Goal: Ask a question: Seek information or help from site administrators or community

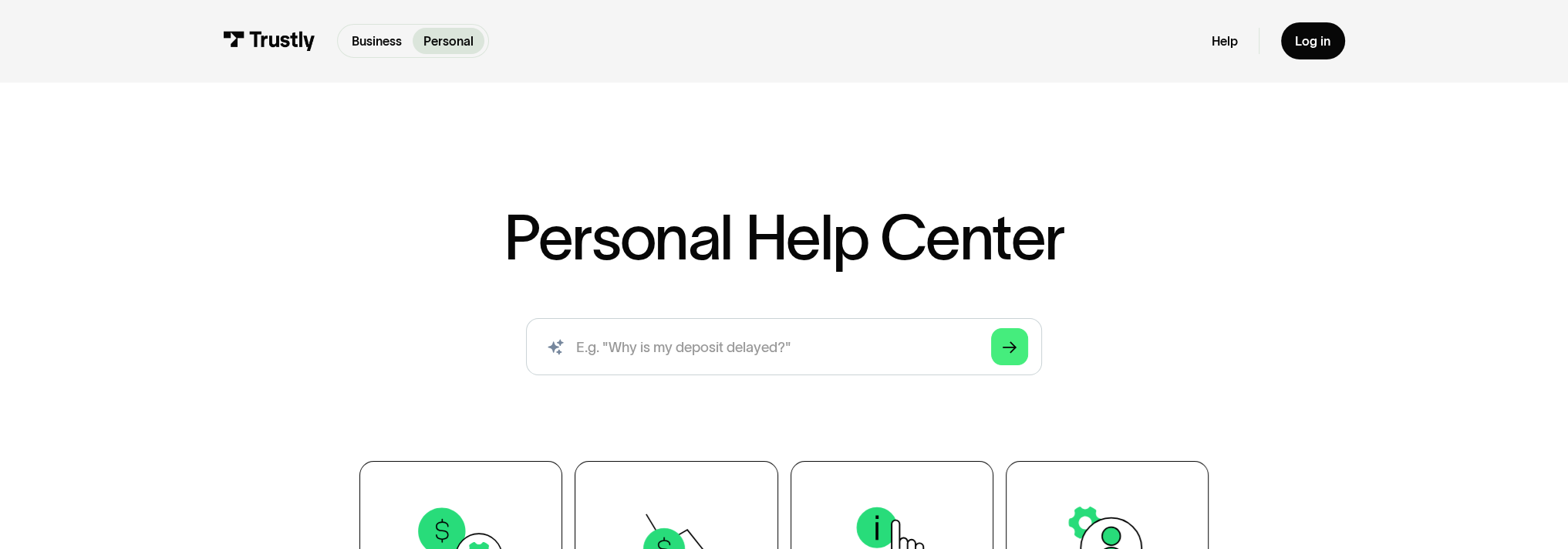
drag, startPoint x: 876, startPoint y: 226, endPoint x: 870, endPoint y: 202, distance: 24.7
drag, startPoint x: 870, startPoint y: 202, endPoint x: 264, endPoint y: 364, distance: 627.3
click at [264, 364] on div "Personal Help Center AI-powered search ( 1 / 4 ) Type your question and our sma…" at bounding box center [784, 405] width 1568 height 627
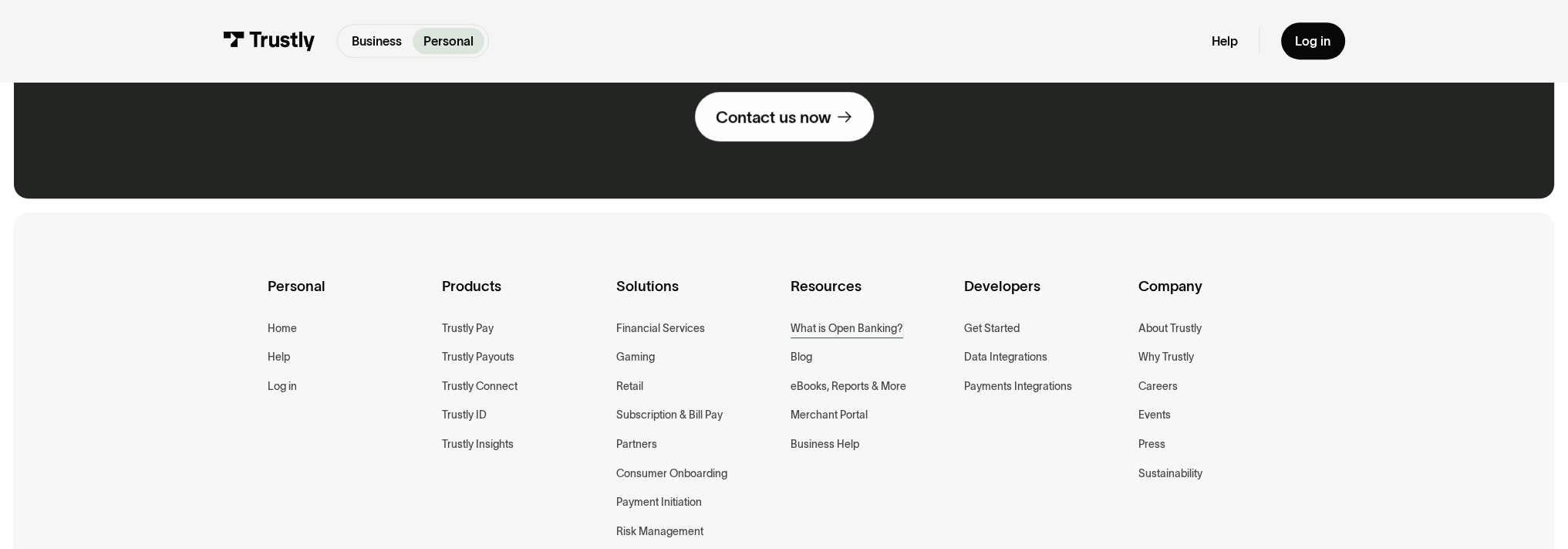
scroll to position [1312, 0]
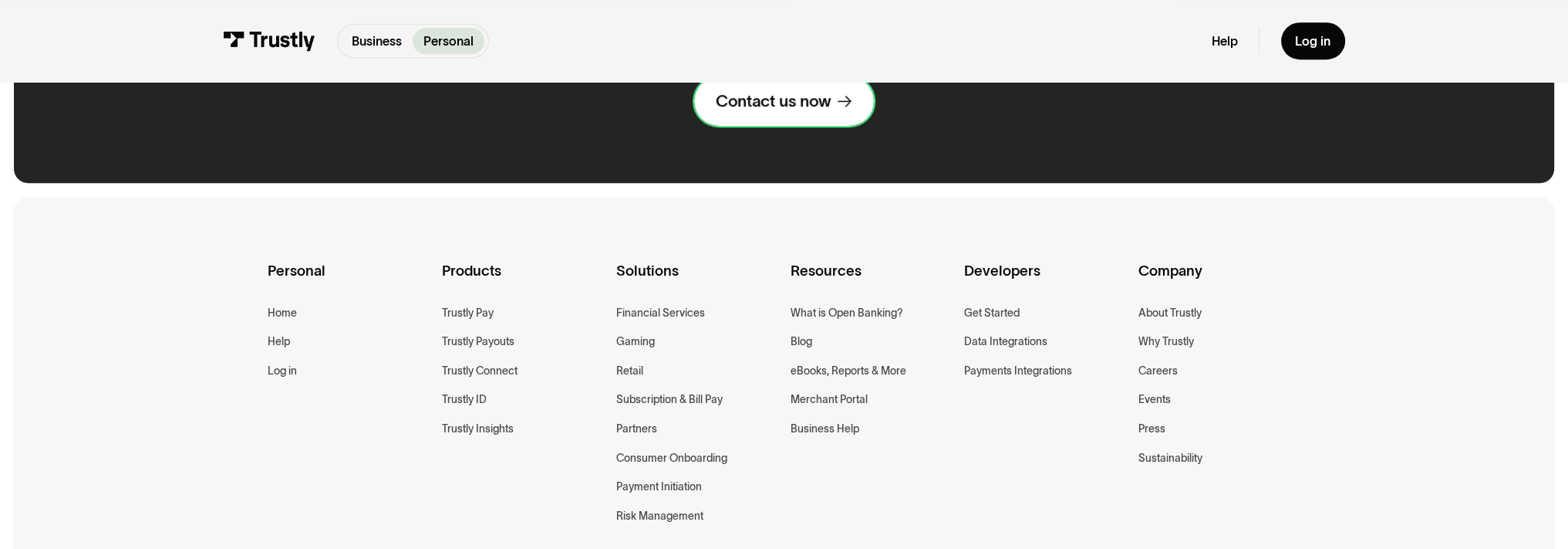
click at [793, 108] on div "Contact us now" at bounding box center [773, 101] width 115 height 21
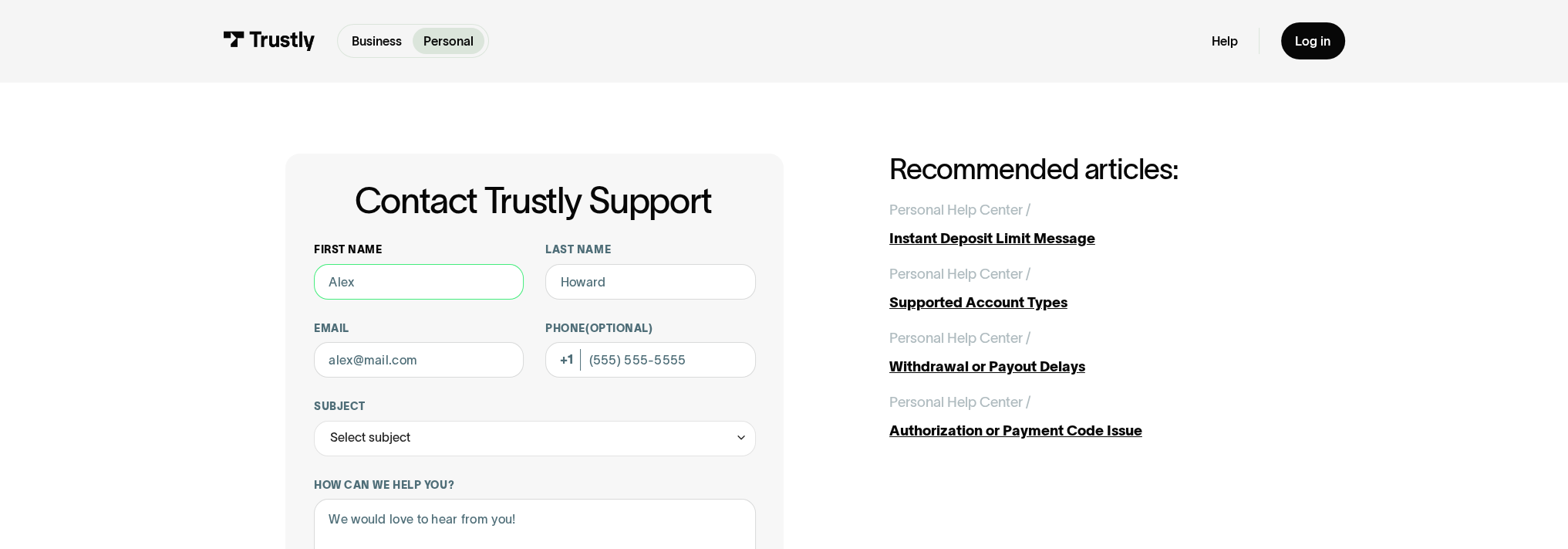
click at [404, 292] on input "First name" at bounding box center [419, 282] width 210 height 35
drag, startPoint x: 389, startPoint y: 282, endPoint x: 362, endPoint y: 281, distance: 27.0
click at [362, 281] on input "First name" at bounding box center [419, 282] width 210 height 35
type input "Joe"
type input "Shamoon"
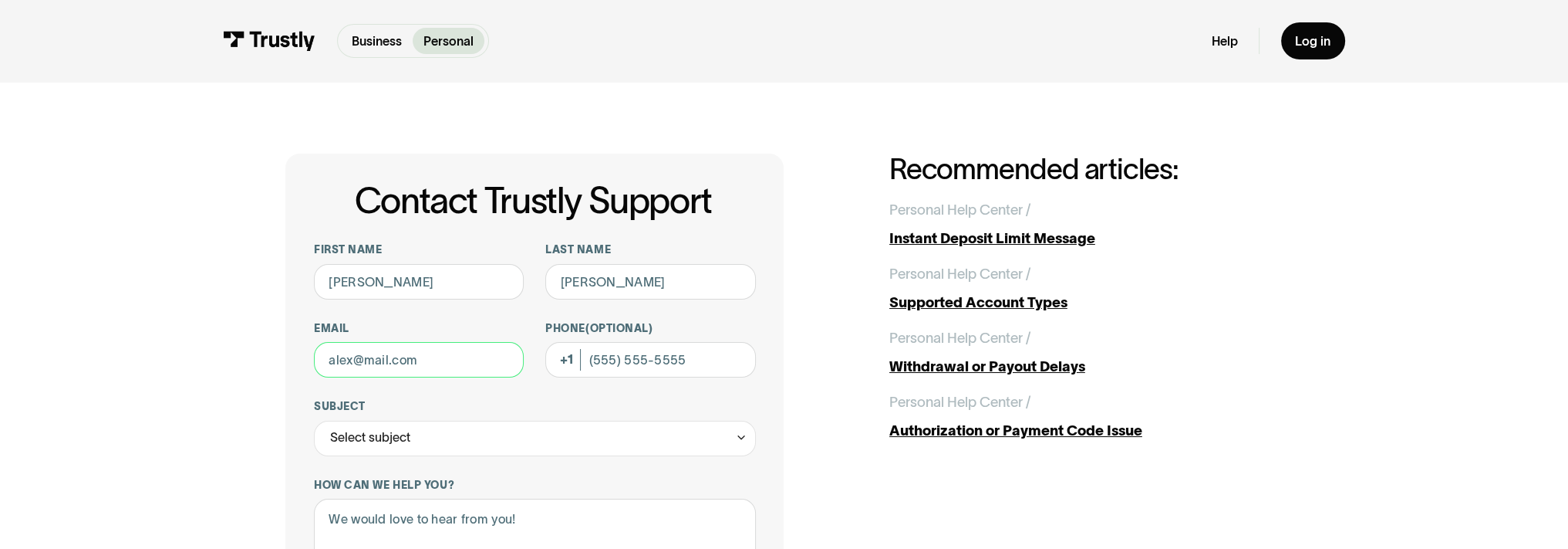
type input "jshamoon11@yahoo.com"
type input "(623) 695-4927"
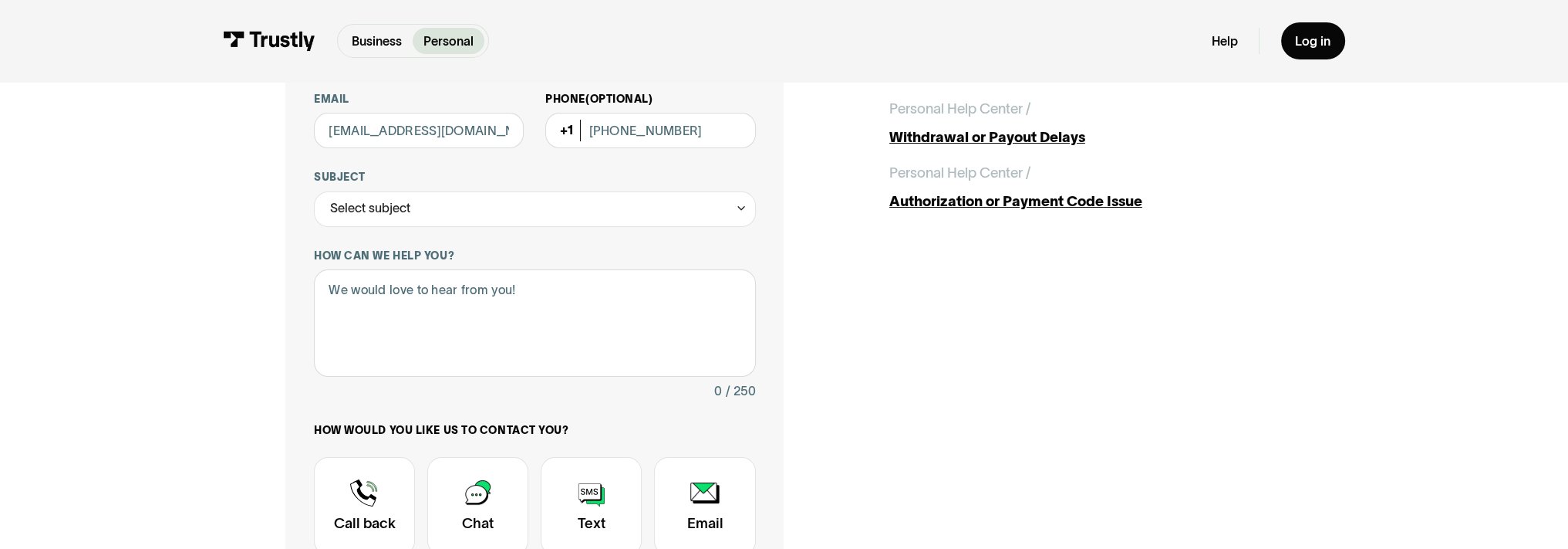
scroll to position [232, 0]
click at [421, 219] on div "Select subject" at bounding box center [535, 207] width 443 height 35
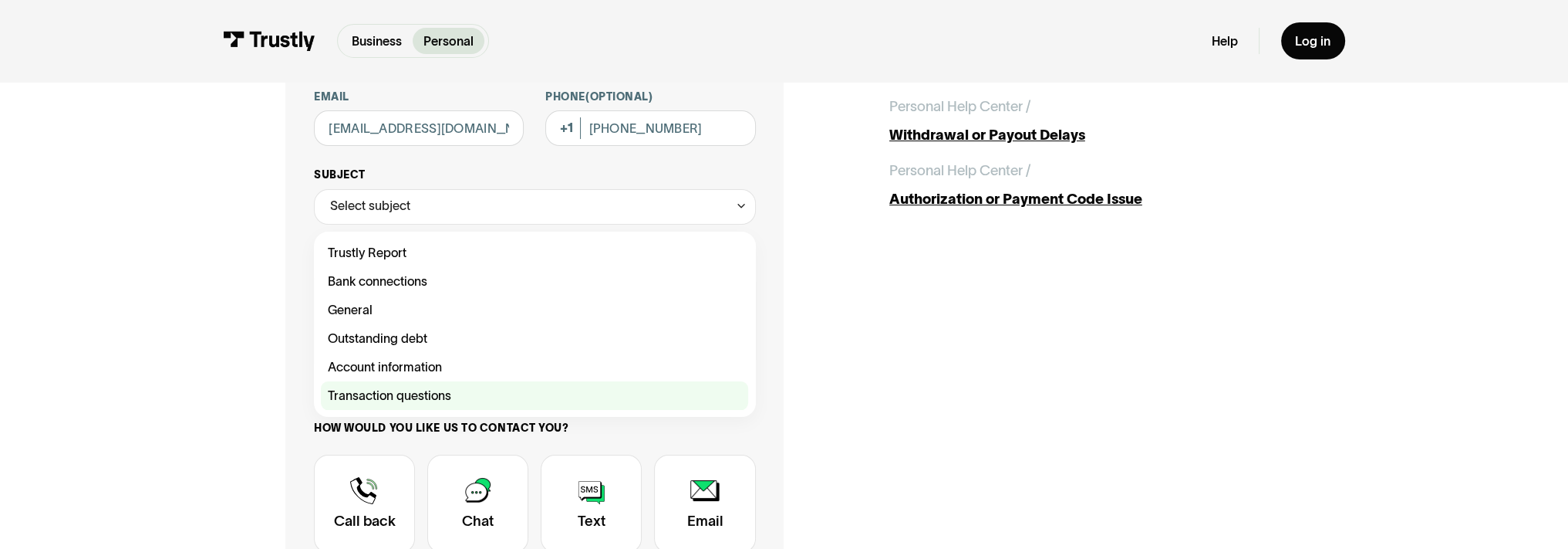
click at [407, 396] on div "Contact Trustly Support" at bounding box center [535, 395] width 428 height 29
type input "**********"
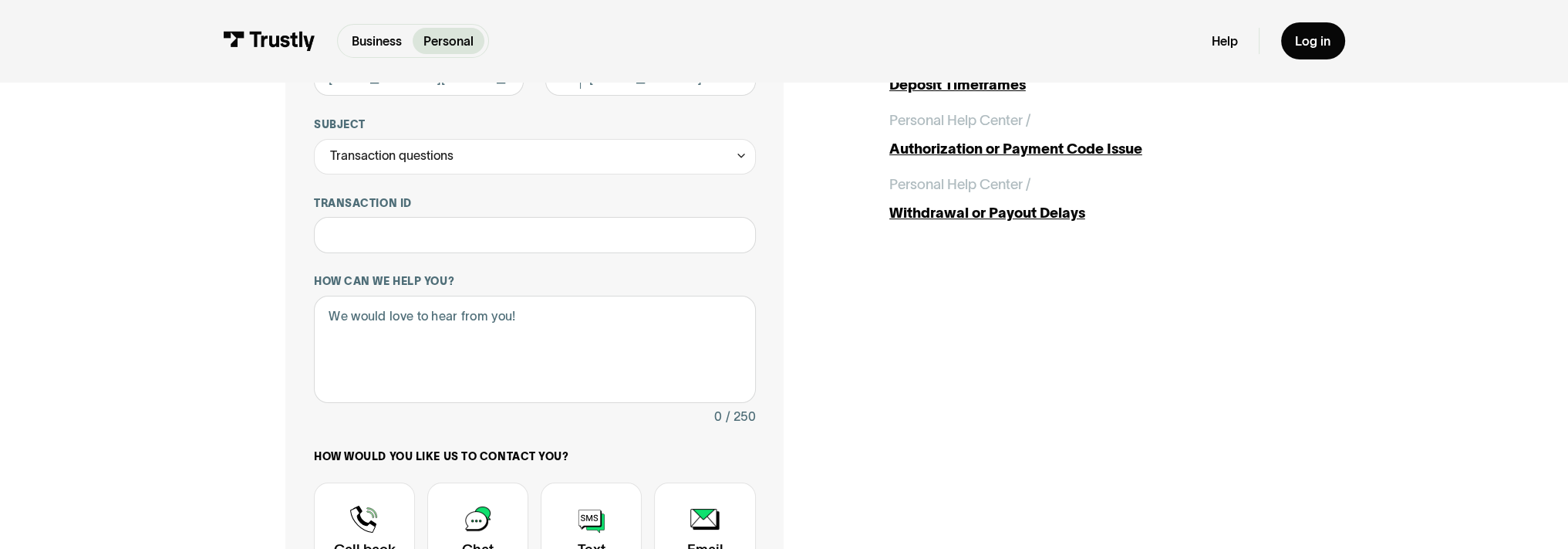
scroll to position [309, 0]
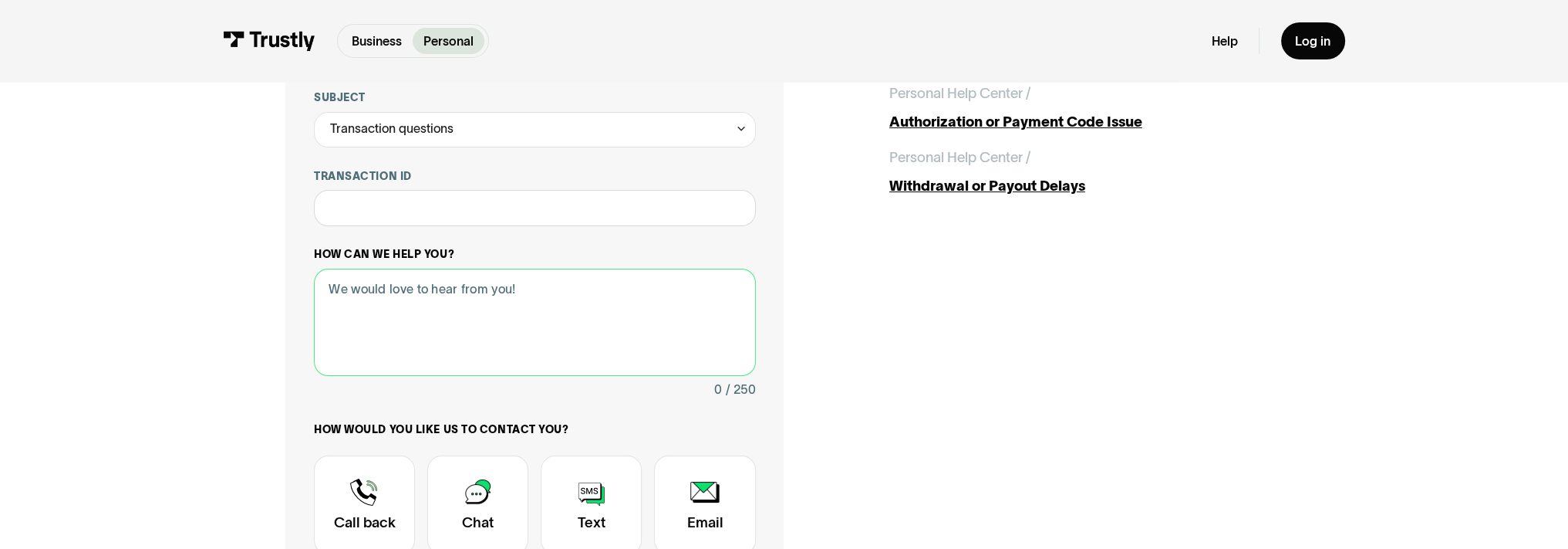
click at [365, 317] on textarea "How can we help you?" at bounding box center [535, 321] width 443 height 107
type textarea "c"
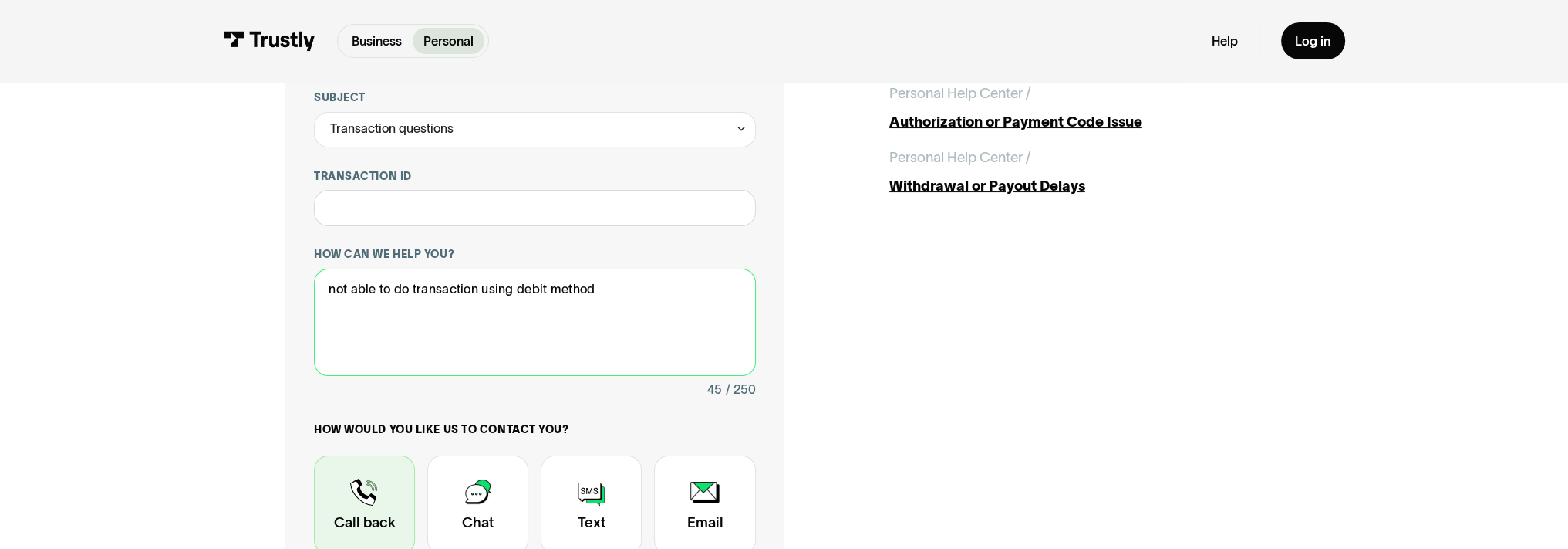
type textarea "not able to do transaction using debit method"
click at [375, 496] on div "Contact Trustly Support" at bounding box center [365, 505] width 102 height 99
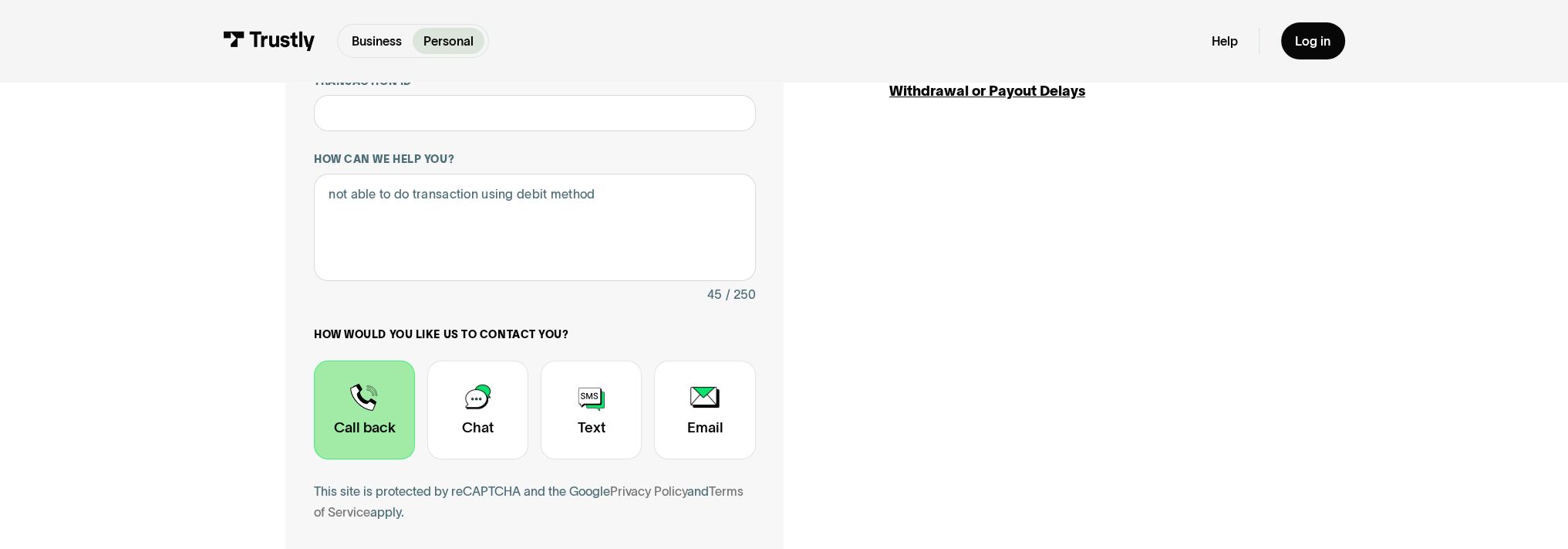
scroll to position [540, 0]
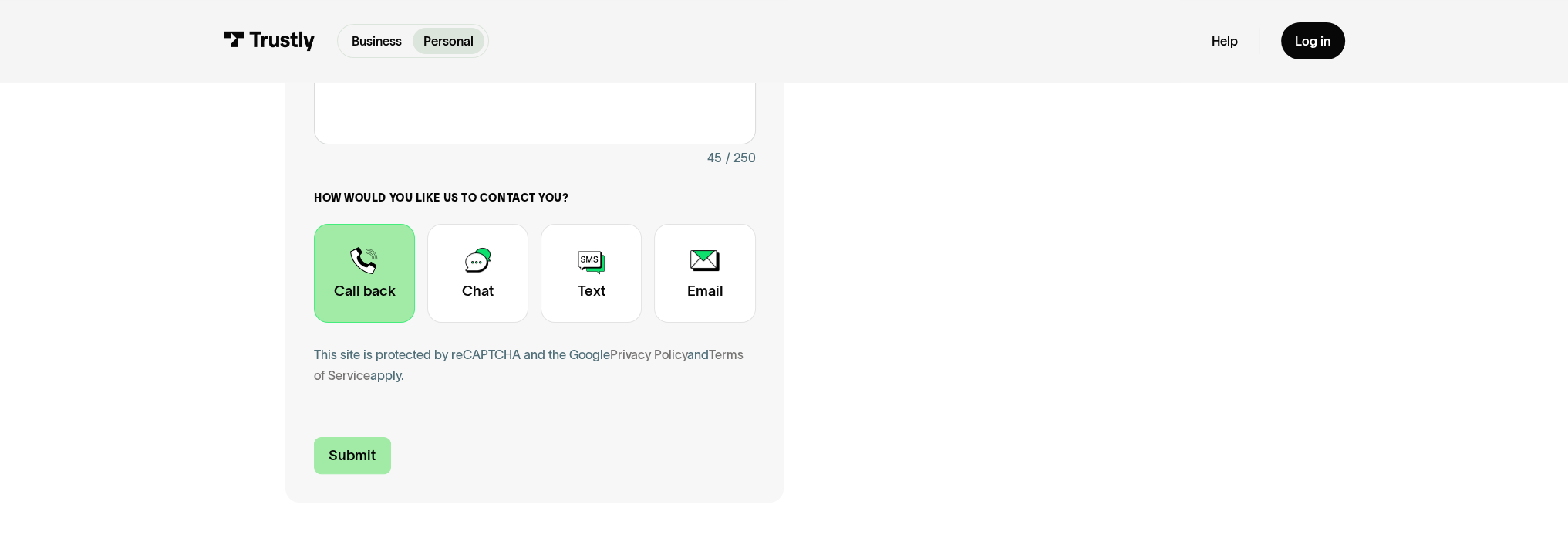
click at [314, 464] on input "Submit" at bounding box center [353, 455] width 77 height 37
type input "+16236954927"
